Goal: Transaction & Acquisition: Purchase product/service

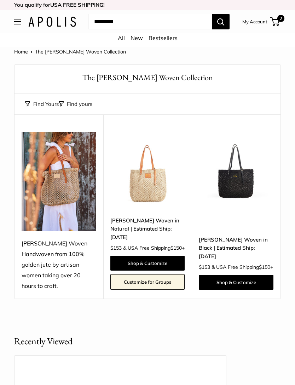
click at [170, 261] on link "Shop & Customize" at bounding box center [147, 262] width 75 height 15
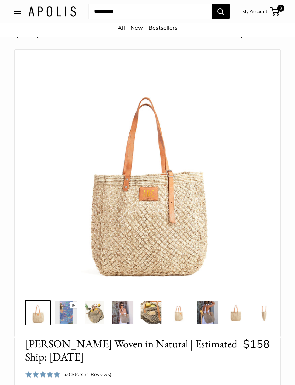
scroll to position [14, 0]
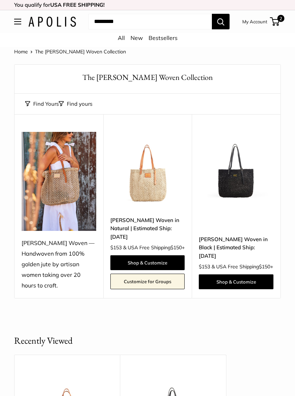
click at [246, 278] on link "Shop & Customize" at bounding box center [236, 282] width 75 height 15
click at [150, 263] on link "Shop & Customize" at bounding box center [147, 262] width 75 height 15
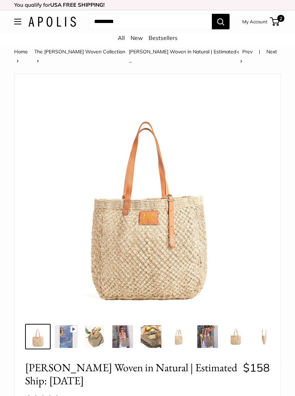
click at [280, 18] on span "2" at bounding box center [280, 18] width 7 height 7
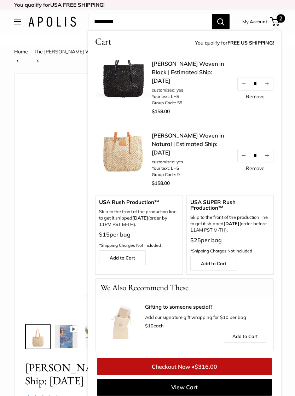
click at [262, 99] on link "Remove" at bounding box center [255, 96] width 19 height 5
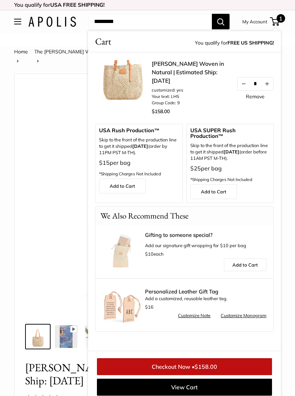
click at [260, 99] on link "Remove" at bounding box center [255, 96] width 19 height 5
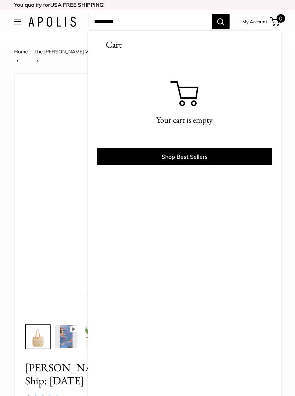
click at [55, 190] on img at bounding box center [147, 198] width 234 height 234
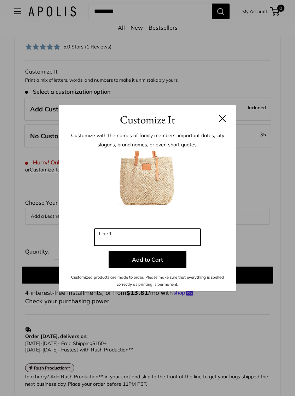
click at [135, 238] on input "Line 1" at bounding box center [147, 237] width 106 height 17
type input "***"
click at [147, 259] on button "Add to Cart" at bounding box center [148, 259] width 78 height 17
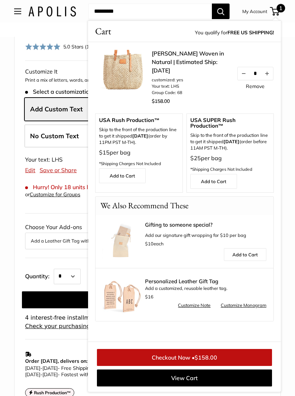
click at [128, 74] on img at bounding box center [123, 78] width 57 height 57
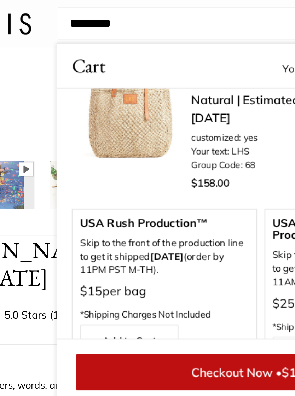
scroll to position [162, 0]
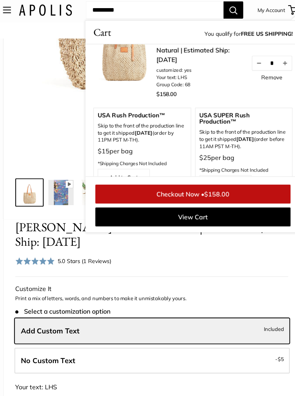
click at [184, 195] on link "View Cart" at bounding box center [184, 197] width 175 height 17
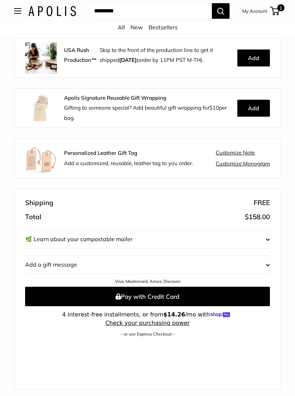
scroll to position [187, 0]
click at [28, 340] on shopify-apple-pay-button at bounding box center [27, 343] width 1 height 7
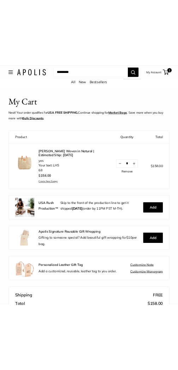
scroll to position [0, 0]
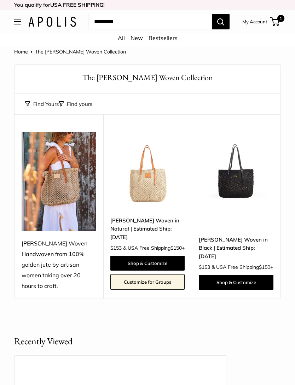
click at [145, 259] on link "Shop & Customize" at bounding box center [147, 262] width 75 height 15
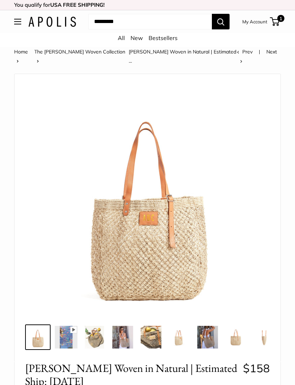
click at [278, 23] on span "1" at bounding box center [275, 21] width 10 height 8
